Goal: Task Accomplishment & Management: Manage account settings

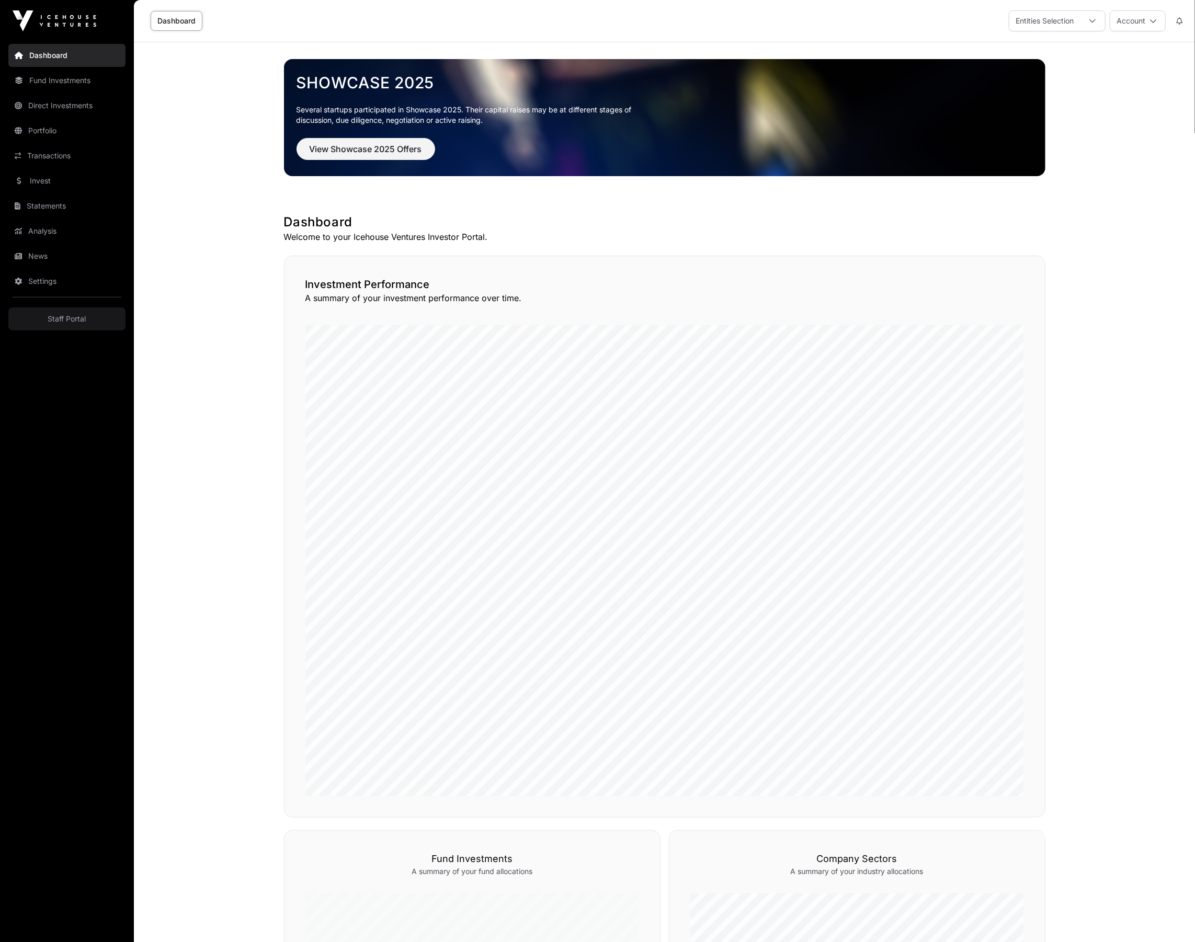
click at [53, 280] on link "Settings" at bounding box center [66, 281] width 117 height 23
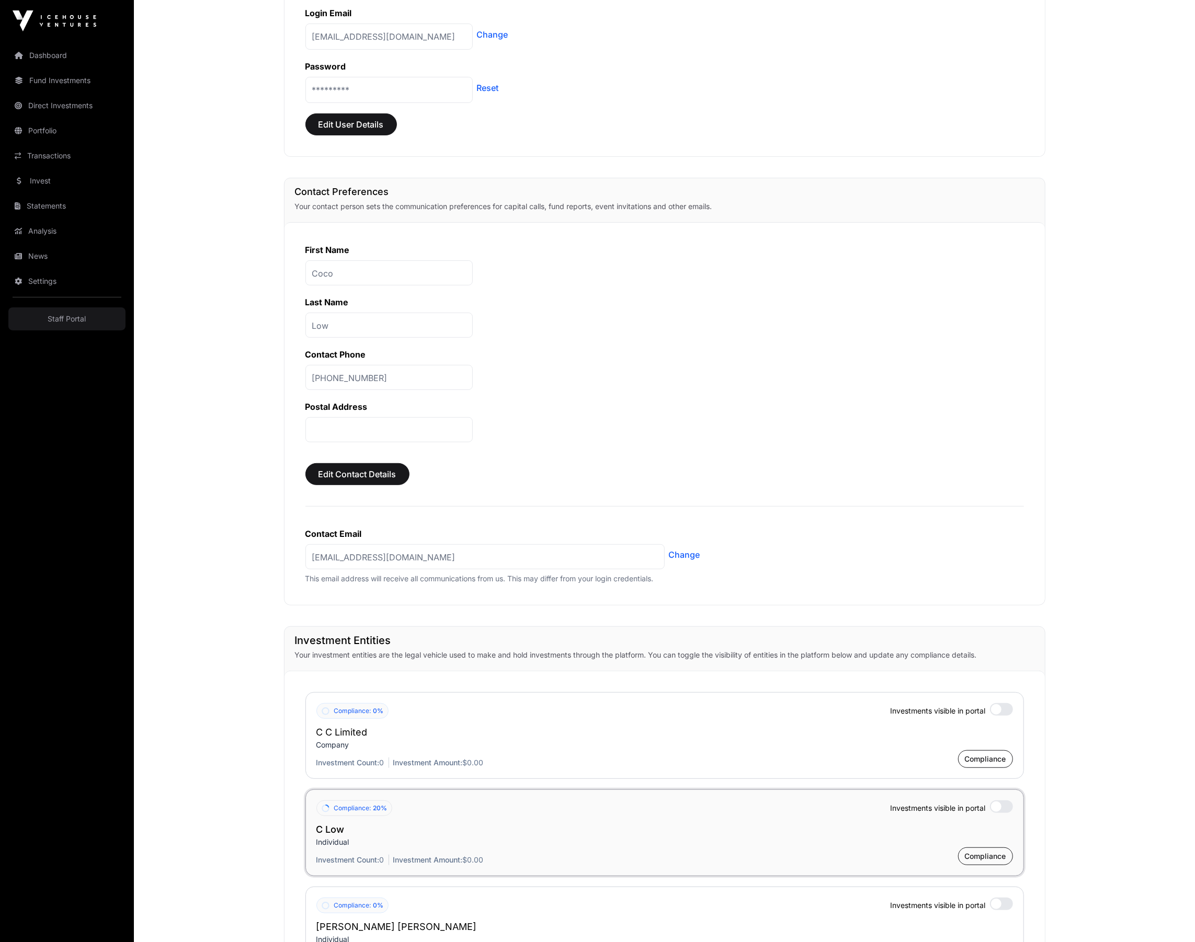
scroll to position [535, 0]
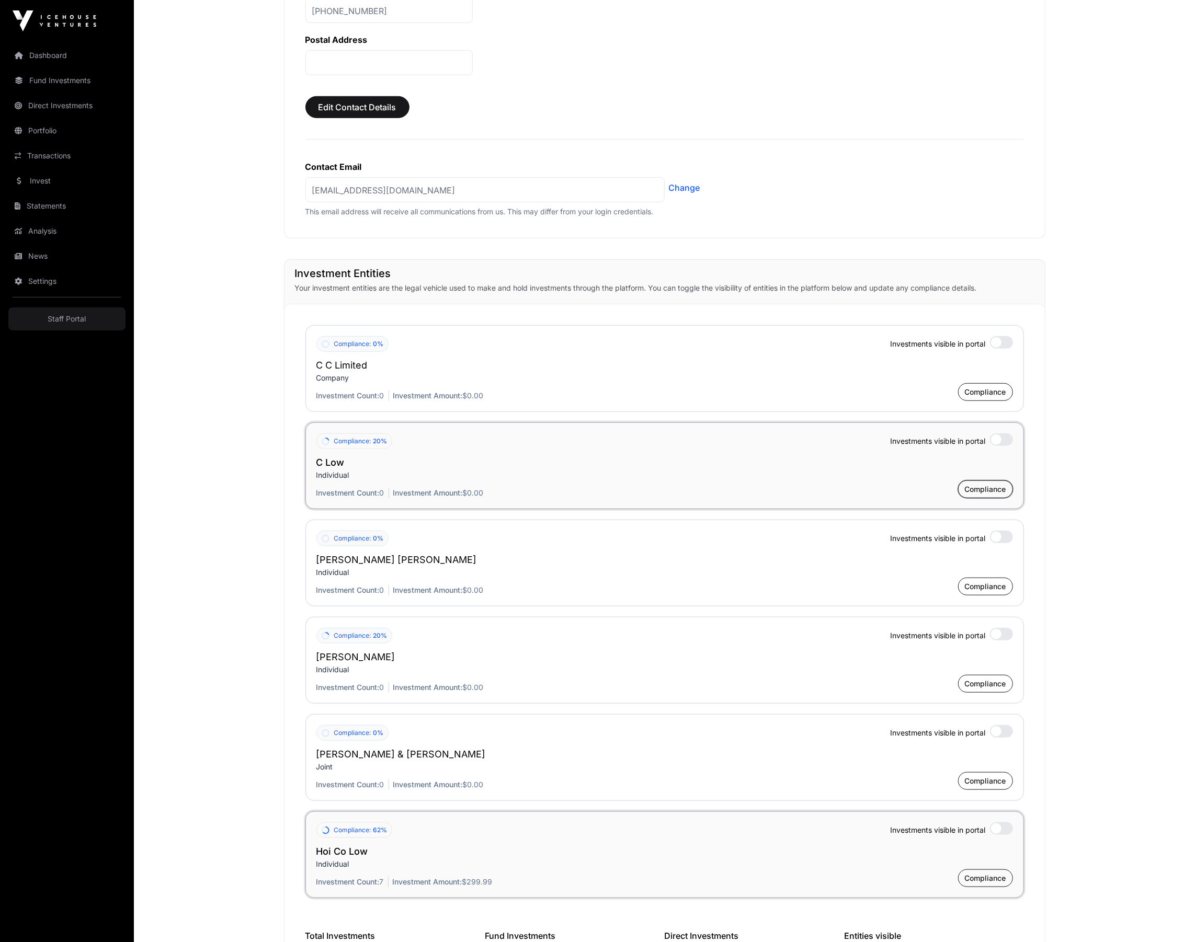
click at [978, 491] on span "Compliance" at bounding box center [984, 489] width 41 height 10
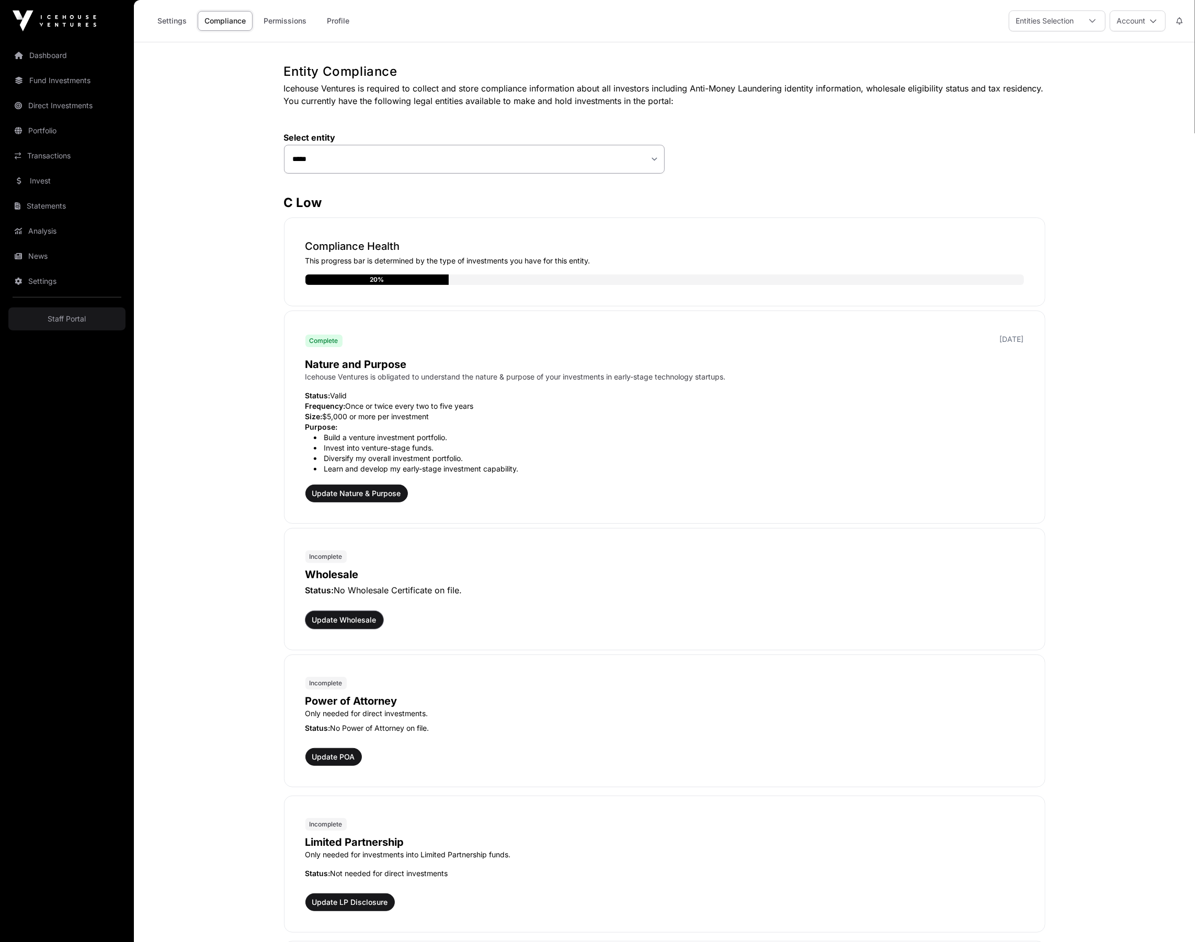
click at [352, 616] on span "Update Wholesale" at bounding box center [344, 620] width 64 height 10
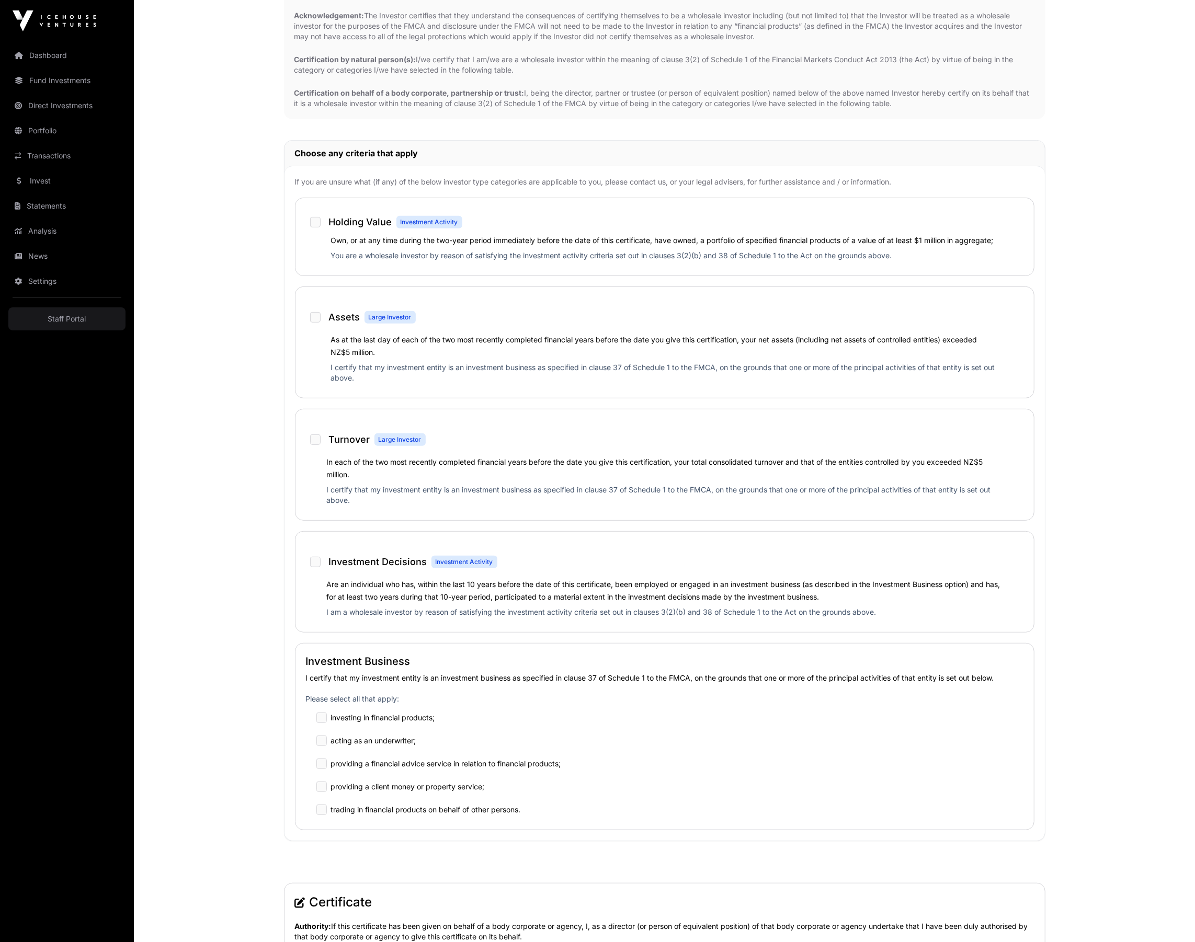
scroll to position [245, 0]
